Goal: Ask a question

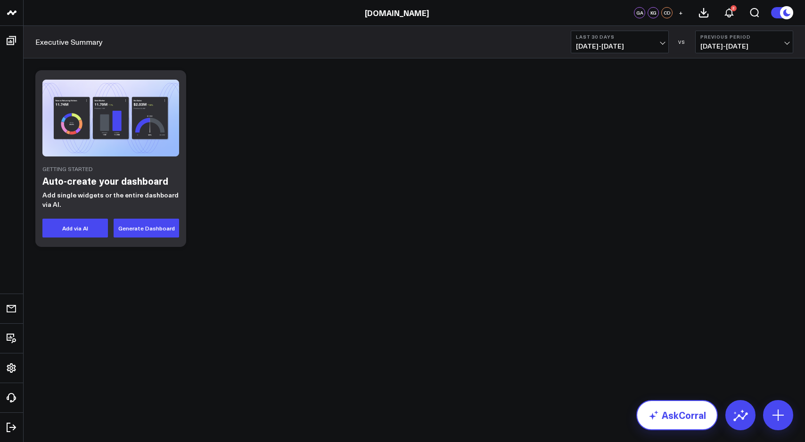
click at [674, 409] on link "AskCorral" at bounding box center [677, 415] width 82 height 30
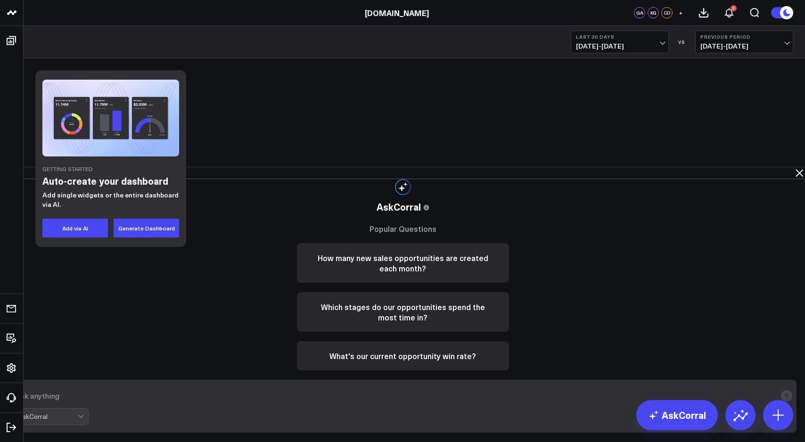
click at [493, 403] on textarea at bounding box center [394, 395] width 763 height 17
type textarea "s"
type textarea "w"
click at [423, 403] on textarea "list open opportunities" at bounding box center [394, 395] width 763 height 17
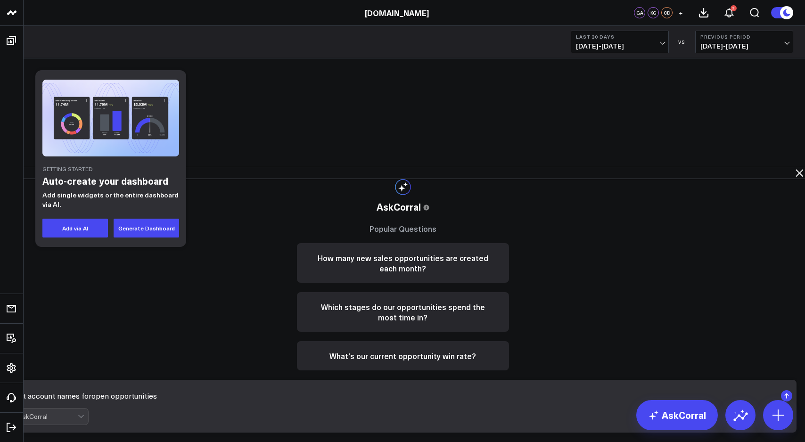
type textarea "list account names for open opportunities"
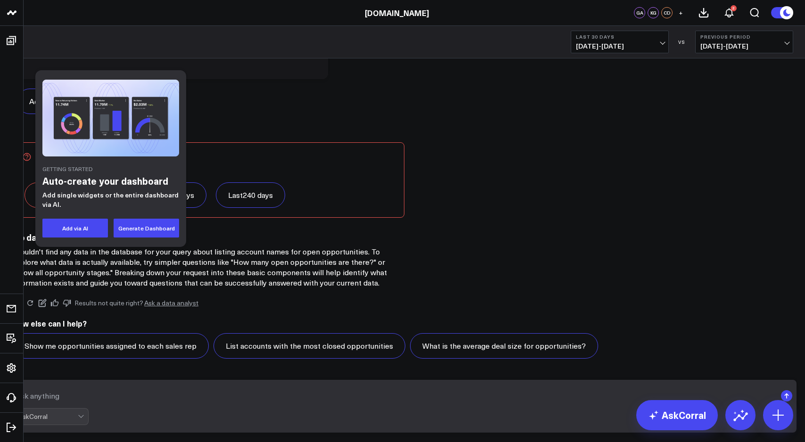
scroll to position [753, 0]
